Goal: Check status: Check status

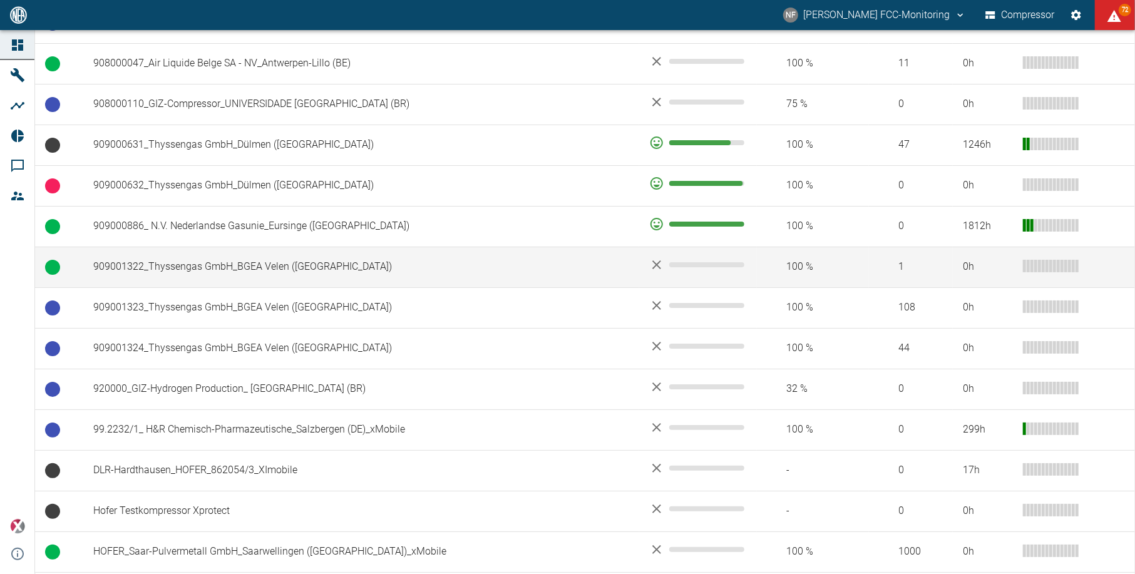
scroll to position [1001, 0]
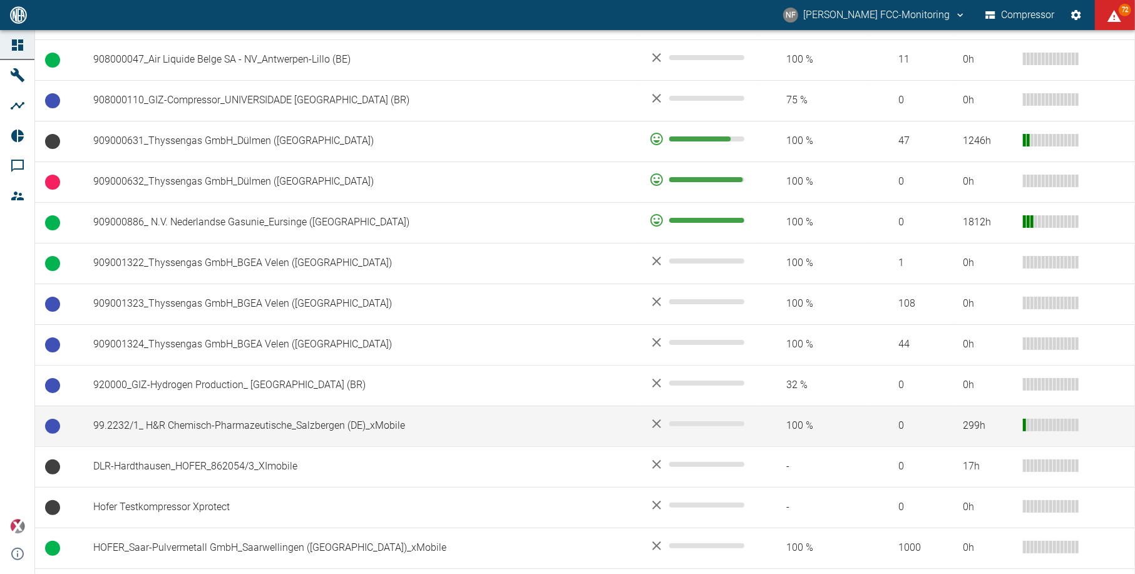
click at [213, 431] on td "99.2232/1_ H&R Chemisch-Pharmazeutische_Salzbergen (DE)_xMobile" at bounding box center [361, 426] width 556 height 41
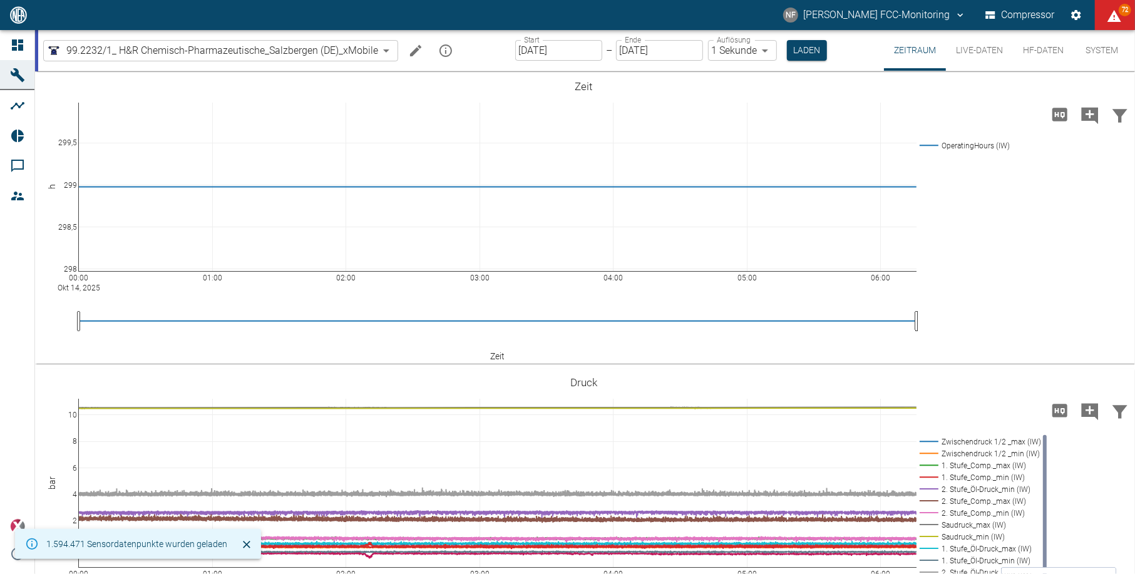
click at [551, 51] on input "14.10.2025" at bounding box center [558, 50] width 87 height 21
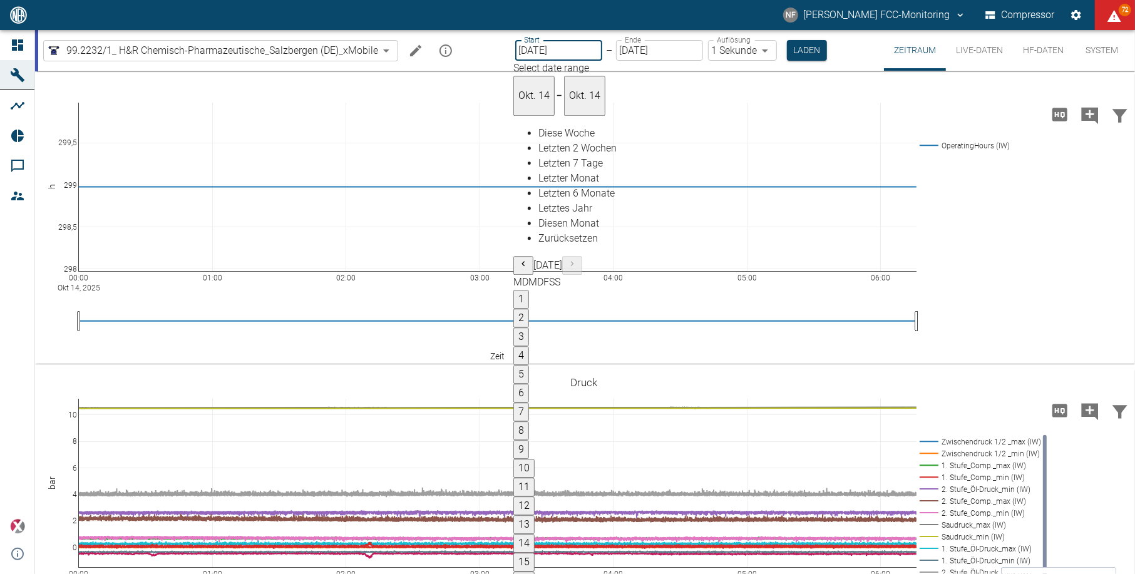
type input "[DATE]"
type input "2min"
type input "[DATE]"
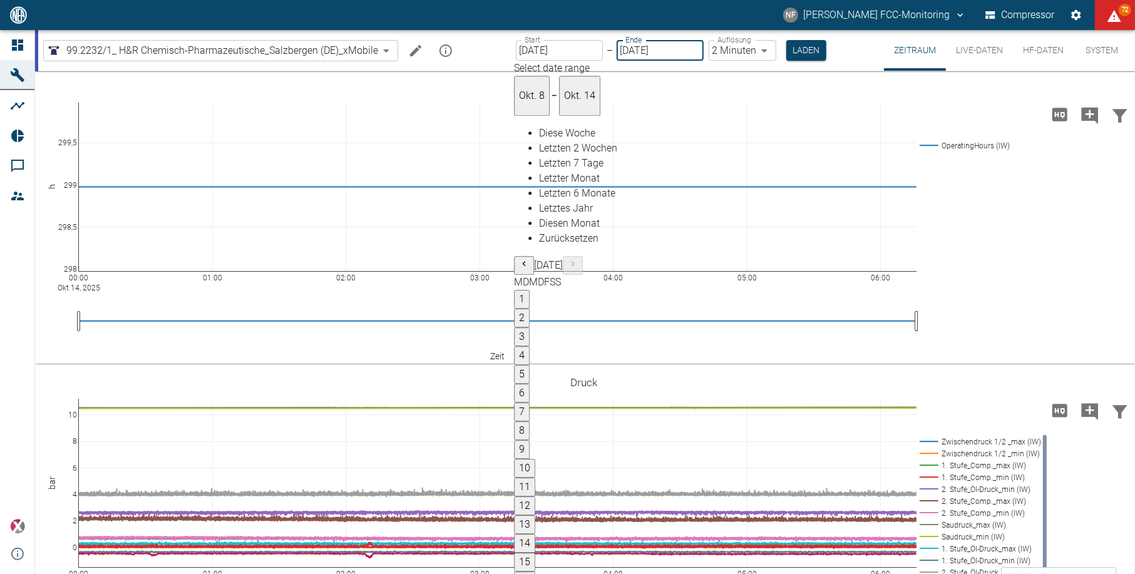
type input "1sec"
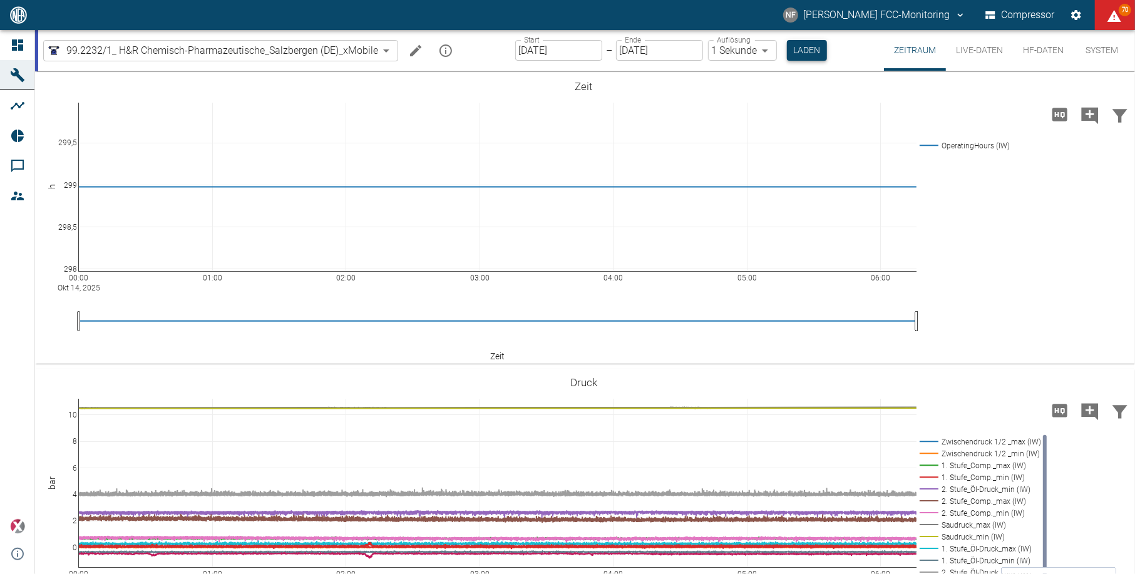
click at [800, 46] on button "Laden" at bounding box center [807, 50] width 40 height 21
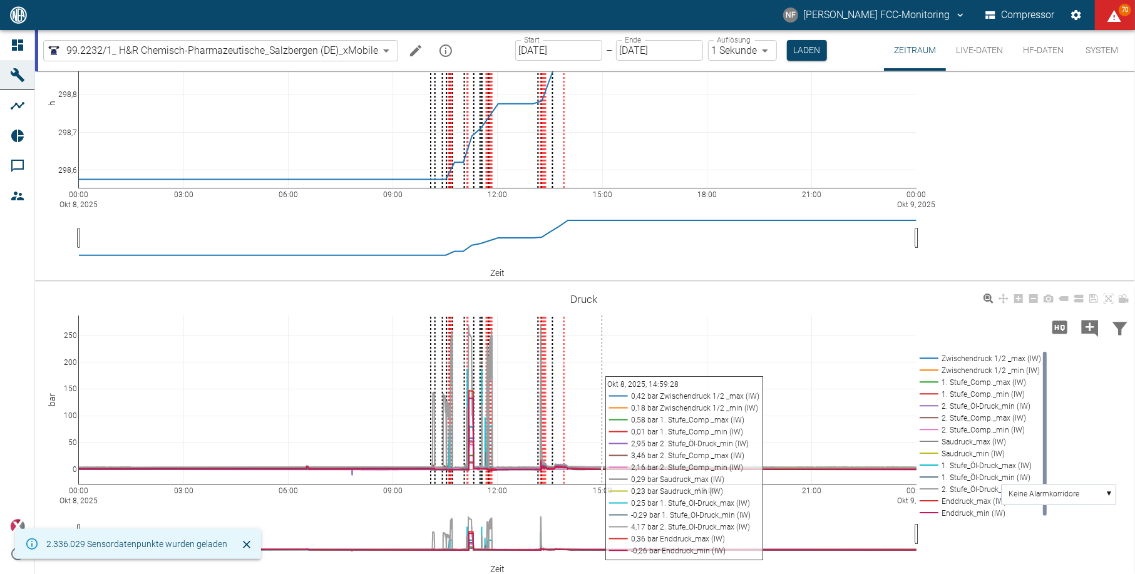
scroll to position [90, 0]
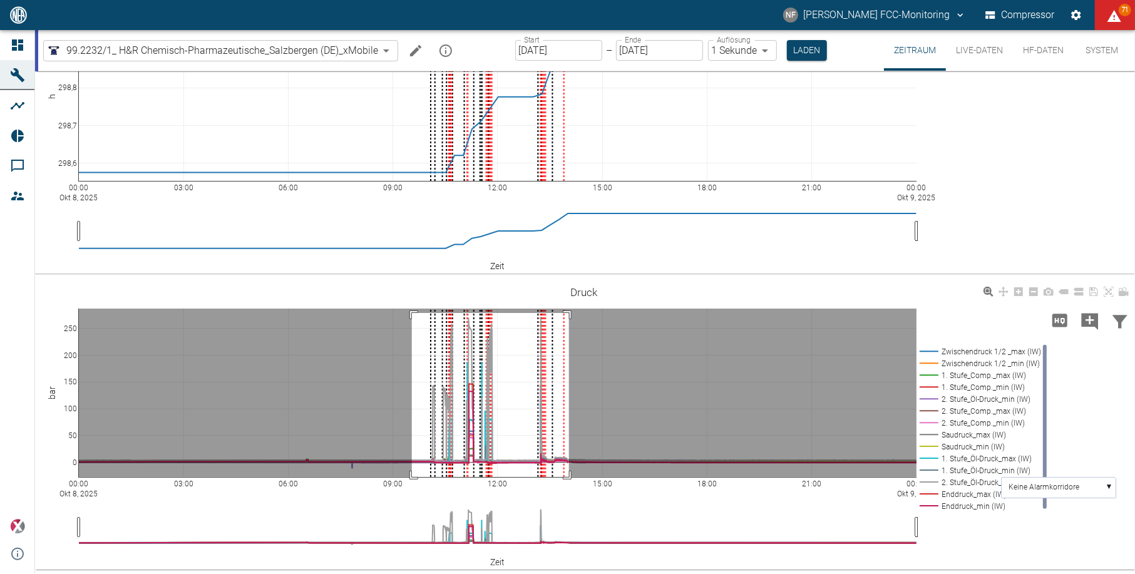
drag, startPoint x: 412, startPoint y: 313, endPoint x: 645, endPoint y: 516, distance: 309.1
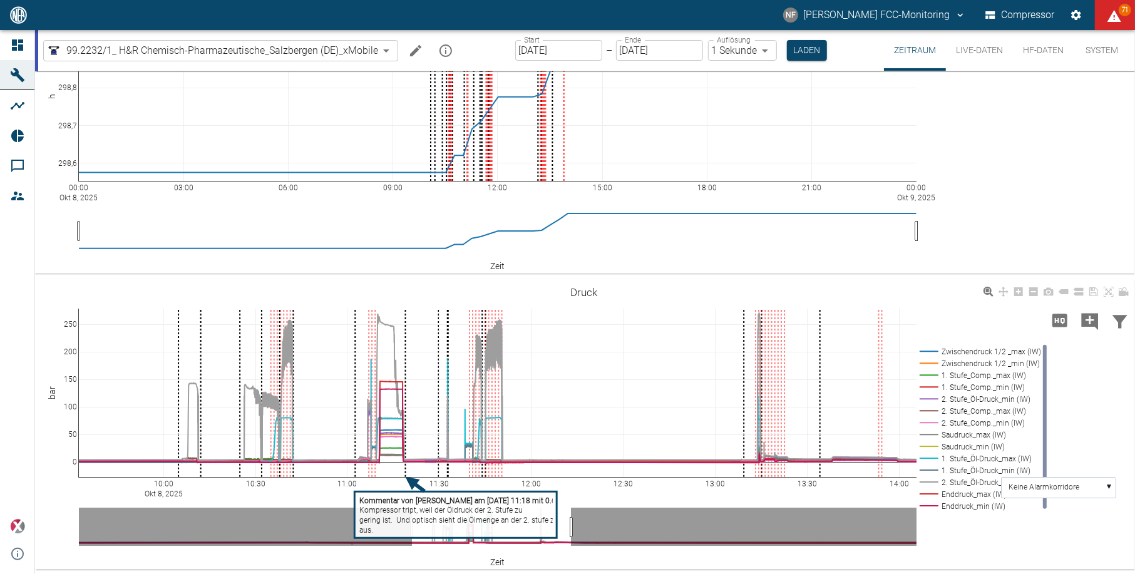
click at [1061, 297] on link at bounding box center [1063, 292] width 15 height 14
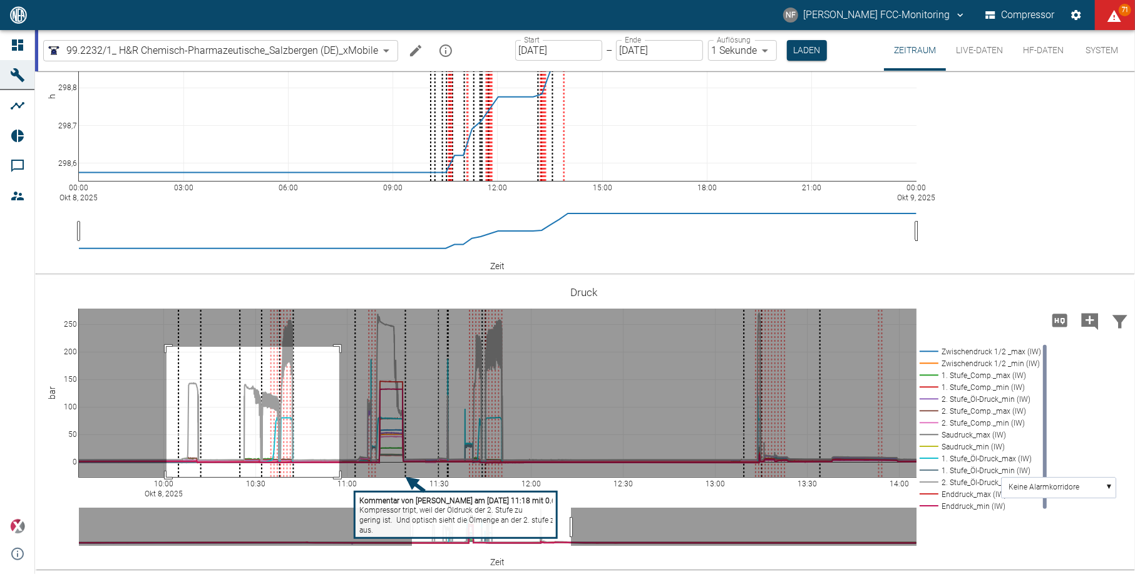
drag, startPoint x: 166, startPoint y: 347, endPoint x: 339, endPoint y: 481, distance: 218.6
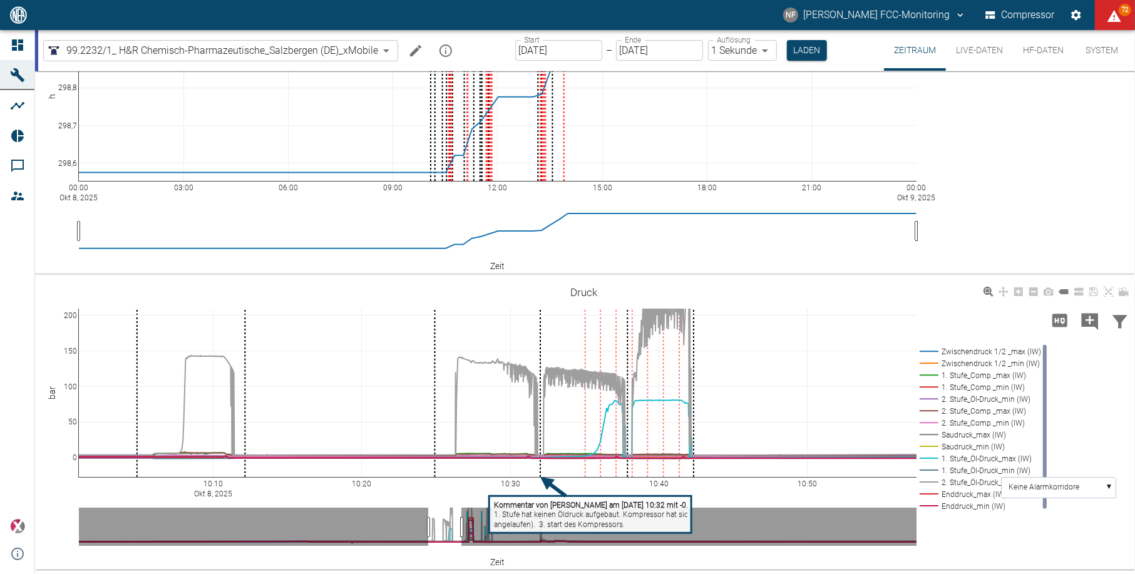
click at [651, 518] on tspan "1. Stufe hat keinen Öldruck aufgebaut. Kompressor hat sich selbstständig abgesc…" at bounding box center [647, 515] width 307 height 9
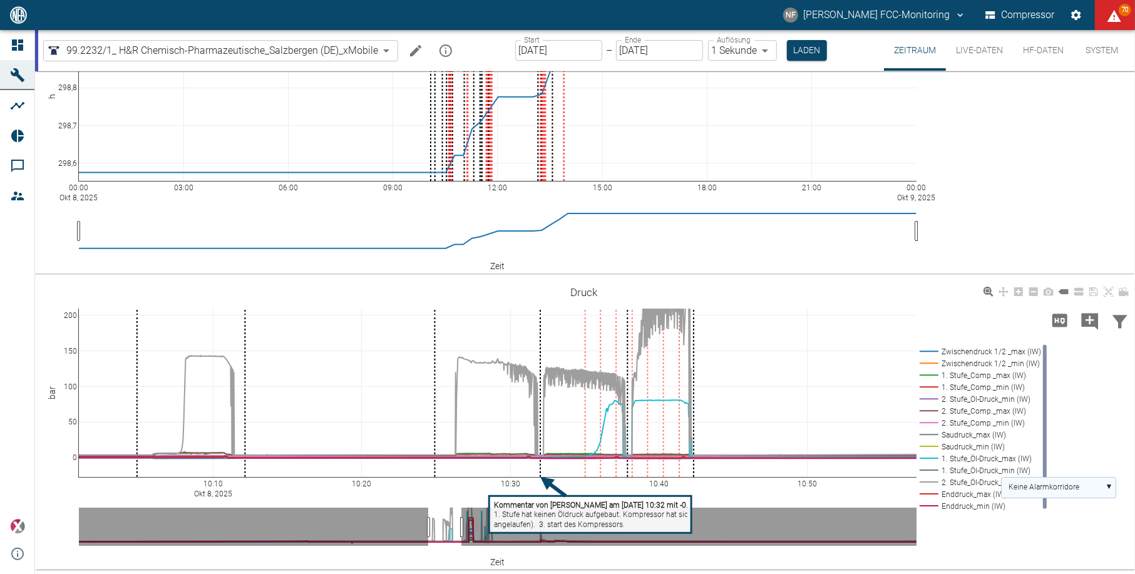
click at [1015, 489] on text "Keine Alarmkorridore" at bounding box center [1044, 487] width 71 height 9
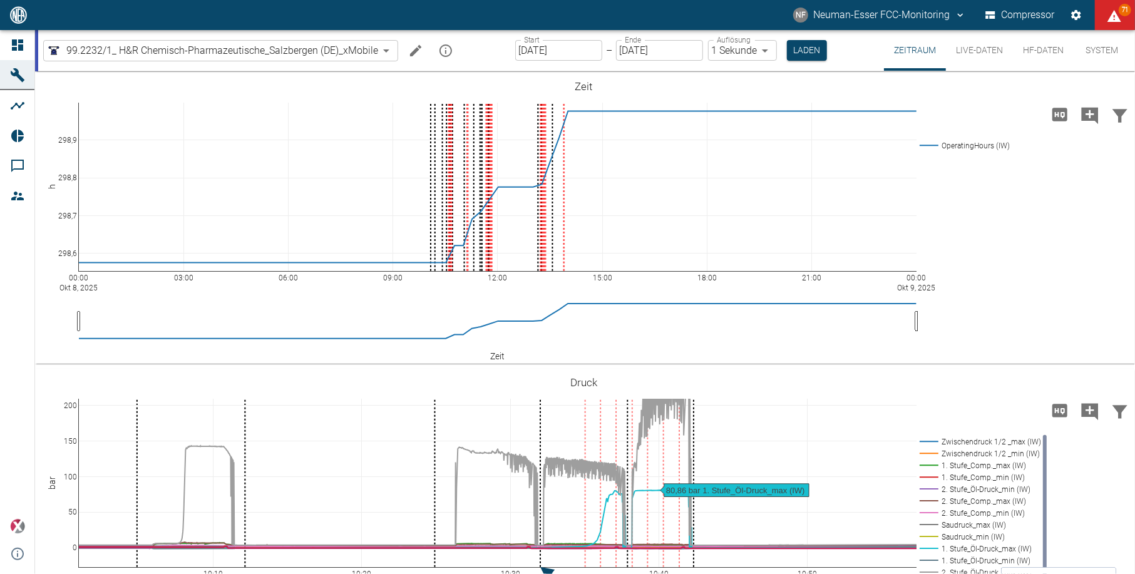
scroll to position [90, 0]
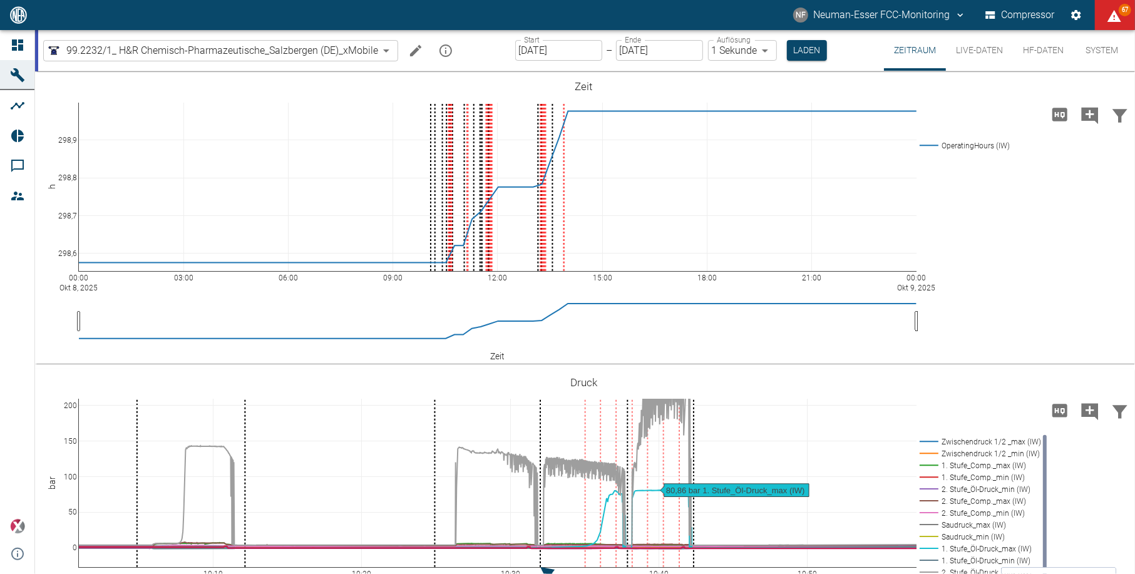
scroll to position [90, 0]
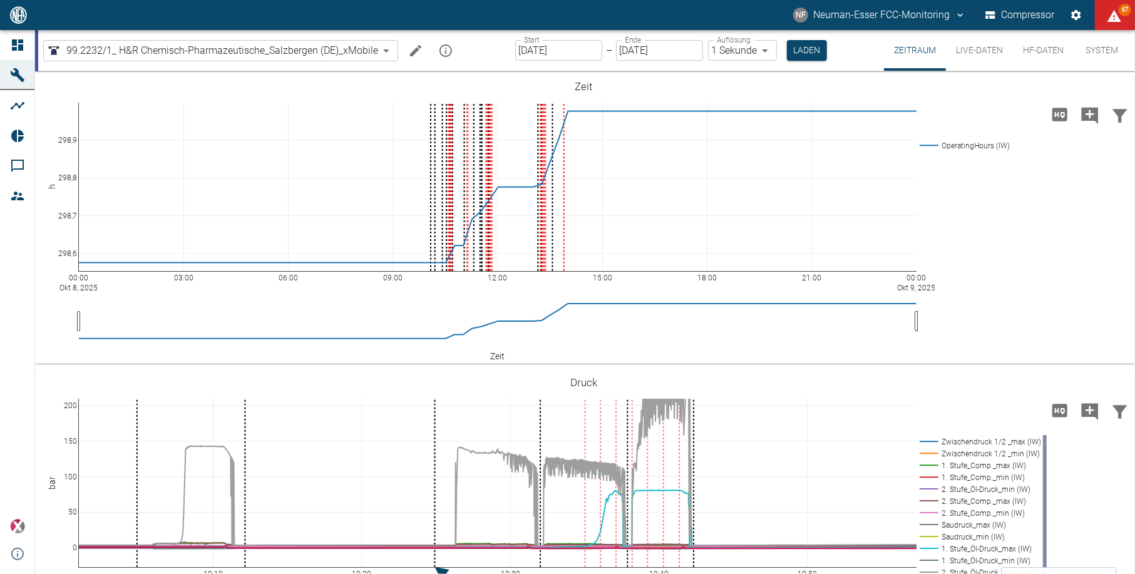
scroll to position [90, 0]
